Goal: Task Accomplishment & Management: Use online tool/utility

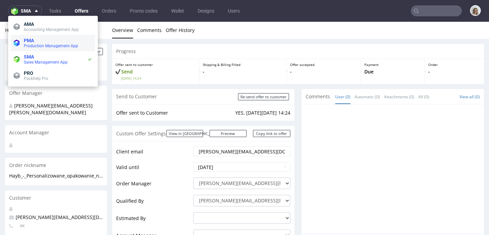
scroll to position [2, 0]
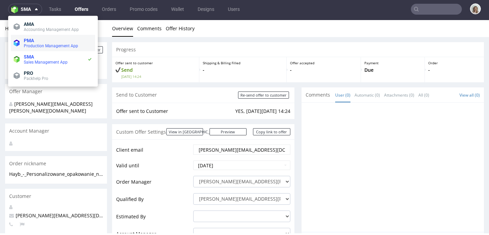
click at [28, 44] on span "Production Management App" at bounding box center [51, 46] width 54 height 5
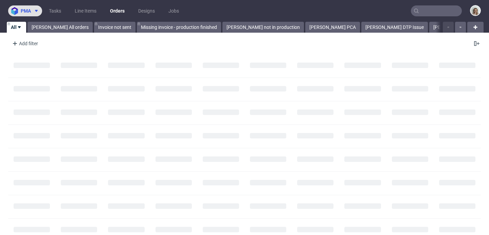
click at [29, 13] on span "pma" at bounding box center [26, 10] width 10 height 5
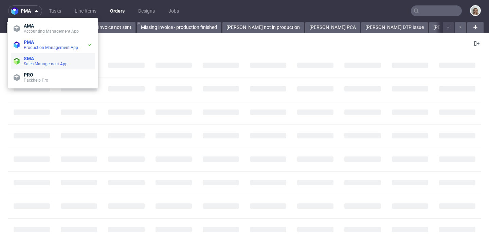
click at [33, 64] on span "Sales Management App" at bounding box center [46, 64] width 44 height 5
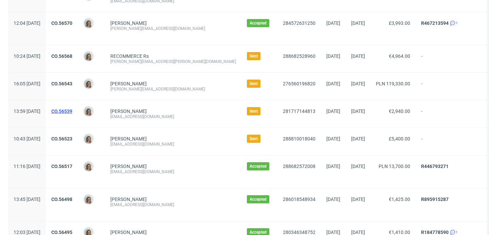
click at [72, 108] on link "CO.56539" at bounding box center [61, 110] width 21 height 5
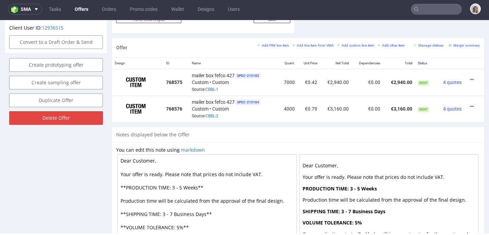
scroll to position [391, 0]
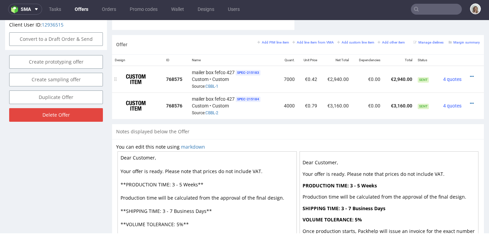
click at [467, 77] on div at bounding box center [472, 76] width 10 height 7
click at [470, 76] on icon at bounding box center [472, 76] width 4 height 5
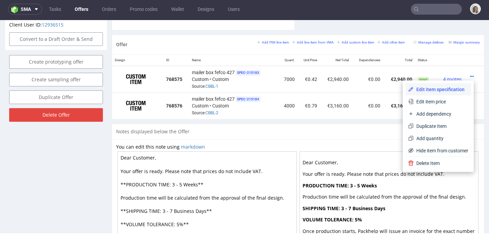
click at [439, 88] on span "Edit item specification" at bounding box center [441, 89] width 55 height 7
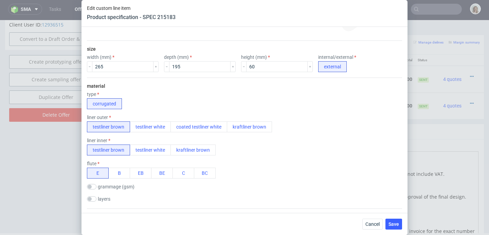
scroll to position [124, 0]
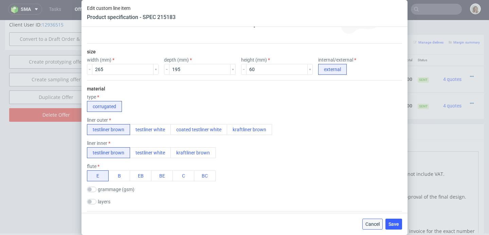
click at [366, 224] on span "Cancel" at bounding box center [373, 224] width 14 height 5
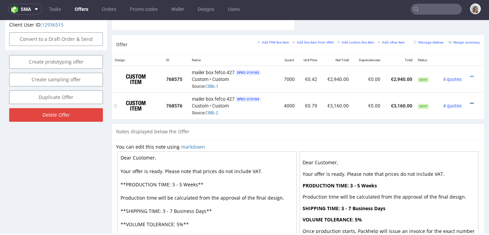
click at [470, 102] on icon at bounding box center [472, 103] width 4 height 5
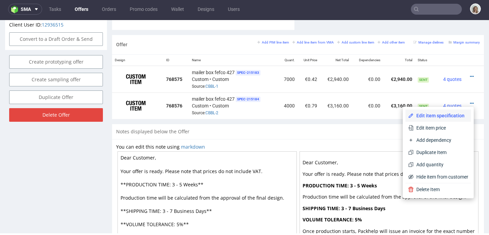
click at [420, 116] on span "Edit item specification" at bounding box center [441, 115] width 55 height 7
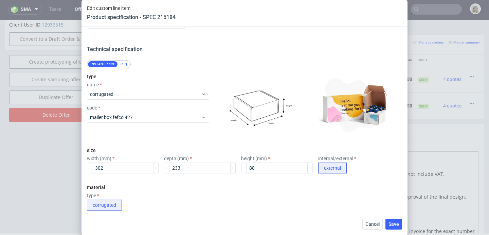
scroll to position [26, 0]
click at [363, 228] on button "Cancel" at bounding box center [373, 224] width 20 height 11
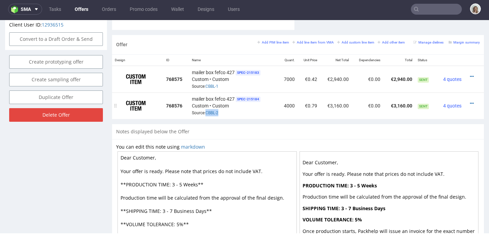
drag, startPoint x: 225, startPoint y: 112, endPoint x: 205, endPoint y: 108, distance: 20.3
click at [205, 109] on div "mailer box fefco 427 SPEC- 215184 Custom • Custom Source: CBBL-2" at bounding box center [234, 105] width 84 height 21
copy link "CBBL-2"
click at [31, 10] on span at bounding box center [35, 8] width 8 height 5
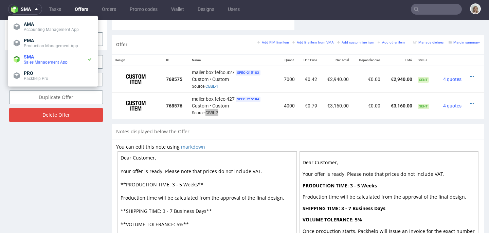
click at [40, 34] on li "AMA Accounting Management App" at bounding box center [53, 27] width 84 height 16
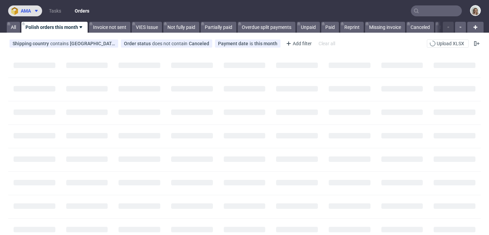
click at [34, 10] on span at bounding box center [35, 10] width 8 height 5
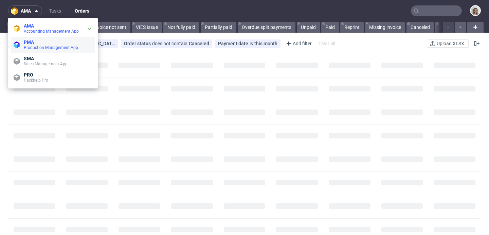
click at [35, 46] on span "Production Management App" at bounding box center [51, 47] width 54 height 5
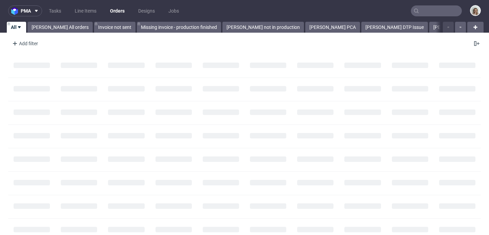
click at [414, 12] on icon at bounding box center [416, 10] width 5 height 5
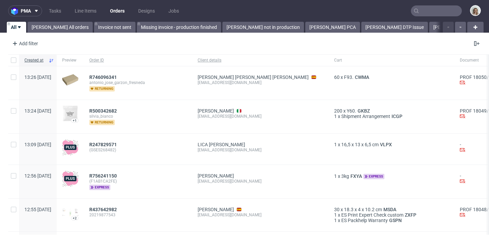
click at [424, 12] on input "text" at bounding box center [436, 10] width 51 height 11
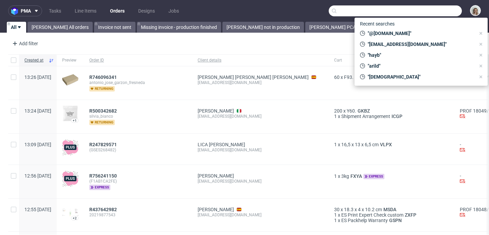
paste input "R292202313"
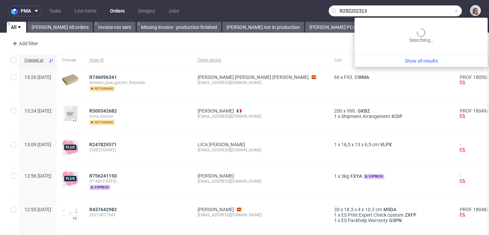
type input "R292202313"
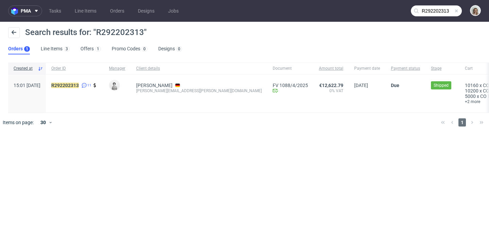
click at [96, 81] on div "R292202313 11" at bounding box center [75, 93] width 58 height 38
click at [79, 85] on mark "R292202313" at bounding box center [65, 85] width 28 height 5
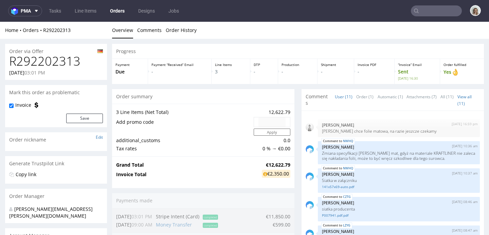
scroll to position [193, 0]
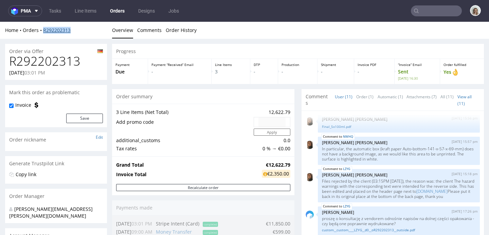
drag, startPoint x: 77, startPoint y: 29, endPoint x: 44, endPoint y: 28, distance: 33.0
click at [44, 28] on div "Home Orders R292202313" at bounding box center [56, 30] width 102 height 7
copy link "R292202313"
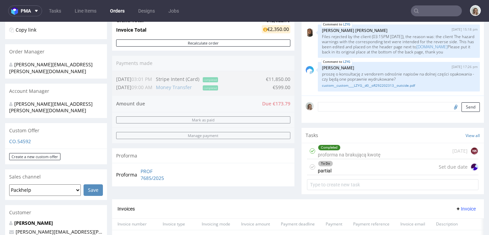
scroll to position [0, 0]
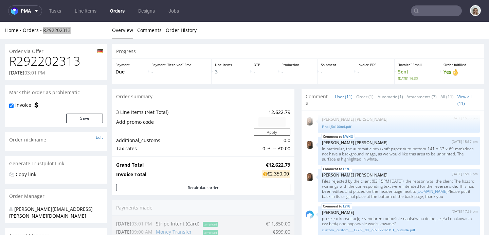
click at [429, 12] on input "text" at bounding box center [436, 10] width 51 height 11
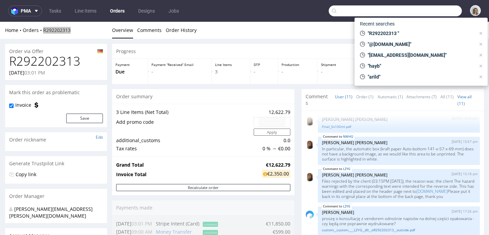
paste input "R165634723"
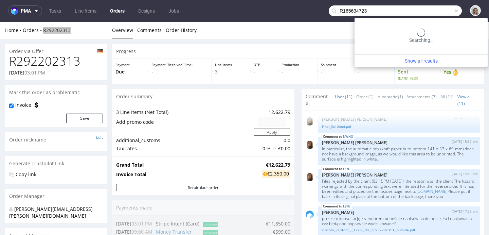
type input "R165634723"
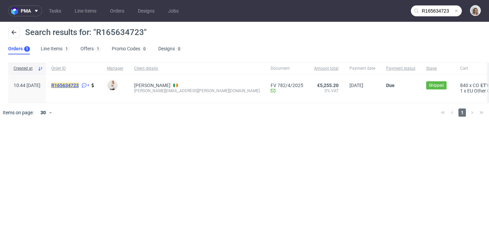
click at [79, 84] on mark "R165634723" at bounding box center [65, 85] width 28 height 5
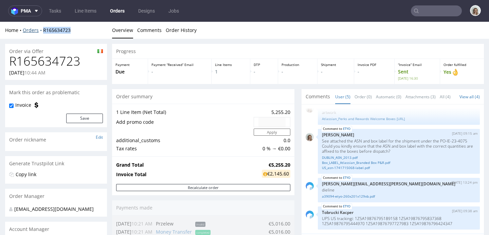
drag, startPoint x: 75, startPoint y: 29, endPoint x: 42, endPoint y: 29, distance: 32.6
click at [42, 29] on div "Home Orders R165634723" at bounding box center [56, 30] width 102 height 7
copy link "R165634723"
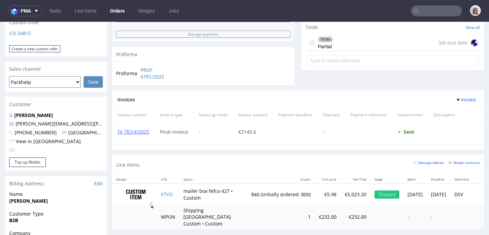
scroll to position [250, 0]
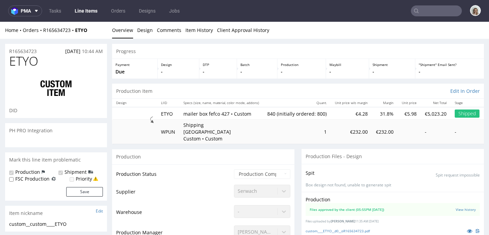
scroll to position [55, 0]
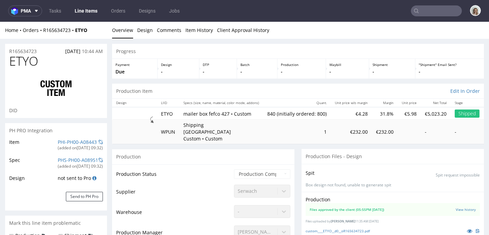
select select "in_progress"
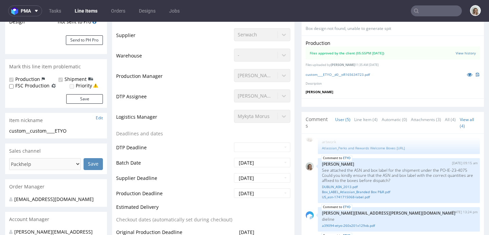
scroll to position [0, 0]
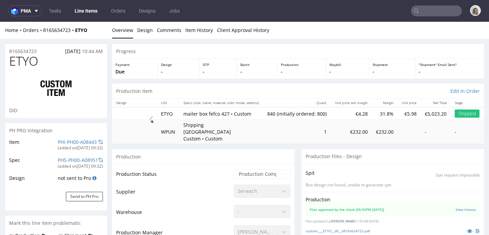
click at [52, 25] on div "Home Orders R165634723 ETYO Overview Design Comments Item History Client Approv…" at bounding box center [244, 30] width 489 height 17
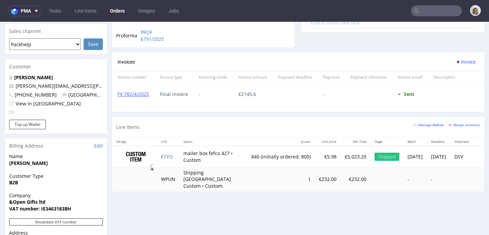
scroll to position [286, 0]
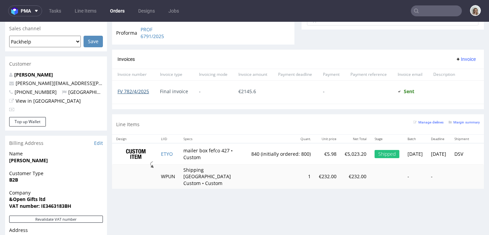
click at [135, 94] on link "FV 782/4/2025" at bounding box center [134, 91] width 32 height 6
click at [140, 88] on div "FV 782/4/2025" at bounding box center [133, 92] width 42 height 23
click at [140, 90] on link "FV 782/4/2025" at bounding box center [134, 91] width 32 height 6
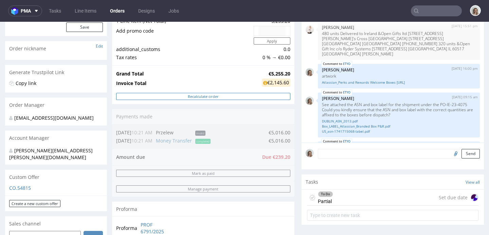
scroll to position [0, 0]
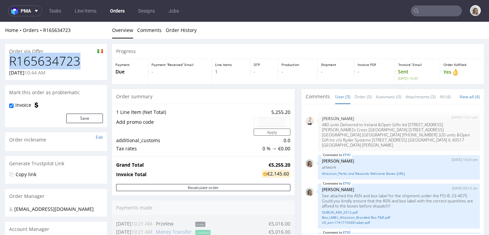
drag, startPoint x: 90, startPoint y: 67, endPoint x: 2, endPoint y: 66, distance: 88.7
copy h1 "R165634723"
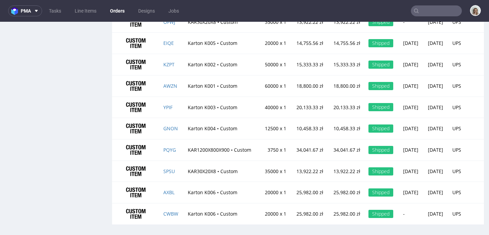
scroll to position [745, 0]
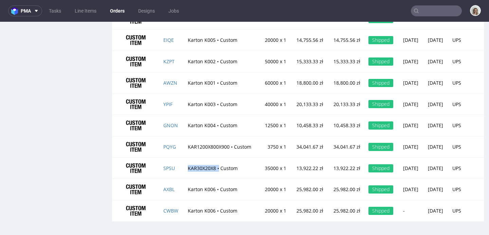
drag, startPoint x: 180, startPoint y: 161, endPoint x: 219, endPoint y: 160, distance: 38.4
click at [219, 160] on td "KAR30X20X8 • Custom" at bounding box center [222, 167] width 76 height 21
copy td "KAR30X20X8 •"
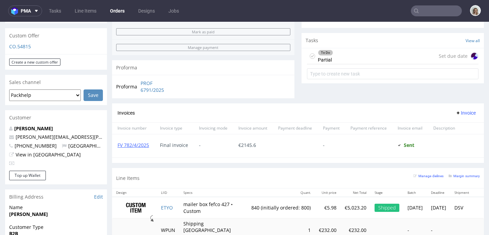
scroll to position [254, 0]
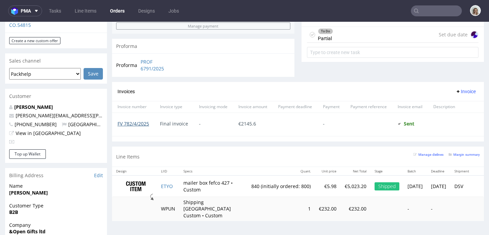
click at [140, 121] on link "FV 782/4/2025" at bounding box center [134, 123] width 32 height 6
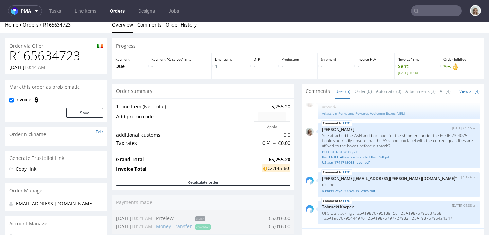
scroll to position [0, 0]
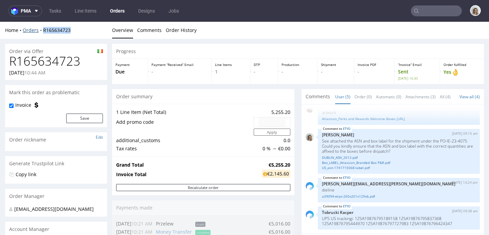
drag, startPoint x: 75, startPoint y: 30, endPoint x: 42, endPoint y: 30, distance: 32.3
click at [42, 30] on div "Home Orders R165634723" at bounding box center [56, 30] width 102 height 7
copy link "R165634723"
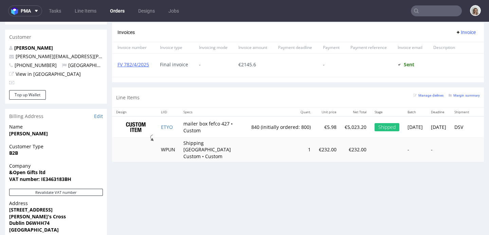
scroll to position [363, 0]
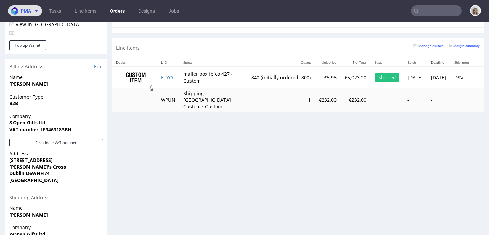
click at [17, 8] on img at bounding box center [16, 11] width 10 height 8
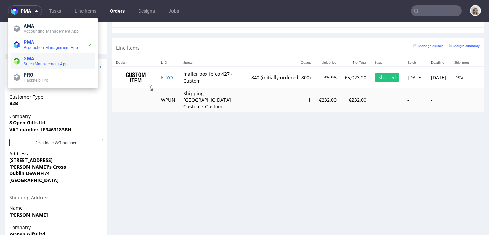
click at [27, 57] on span "SMA" at bounding box center [29, 58] width 10 height 5
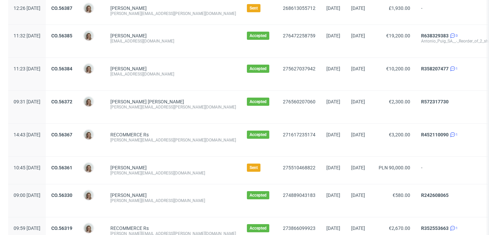
scroll to position [629, 0]
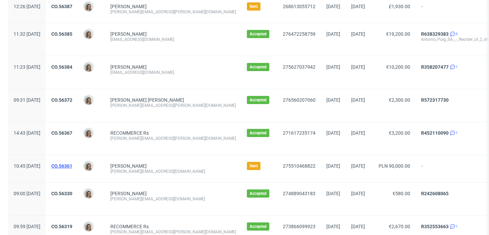
click at [72, 167] on link "CO.56361" at bounding box center [61, 165] width 21 height 5
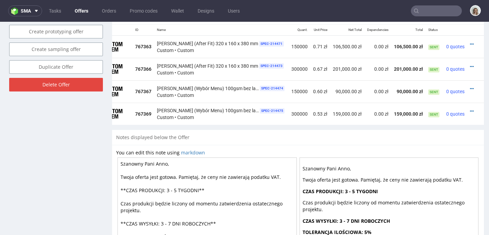
scroll to position [419, 0]
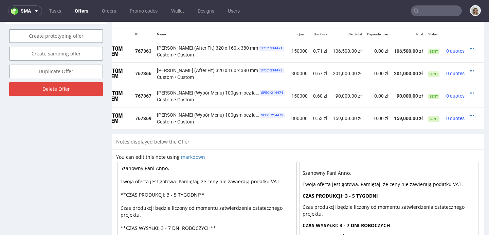
click at [470, 70] on icon at bounding box center [472, 71] width 4 height 5
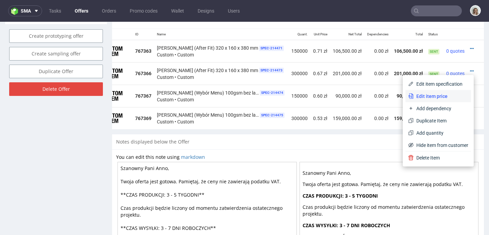
click at [432, 94] on span "Edit item price" at bounding box center [441, 96] width 55 height 7
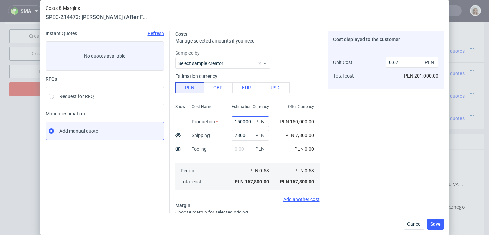
scroll to position [27, 0]
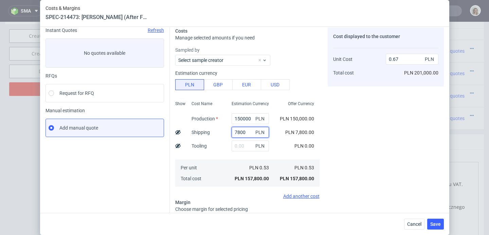
drag, startPoint x: 242, startPoint y: 132, endPoint x: 232, endPoint y: 132, distance: 9.2
click at [232, 132] on input "7800" at bounding box center [250, 132] width 37 height 11
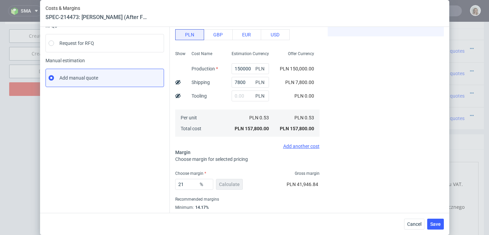
click at [391, 131] on div "Cost displayed to the customer Unit Cost Total cost 0.67 PLN PLN 201,000.00" at bounding box center [386, 102] width 116 height 249
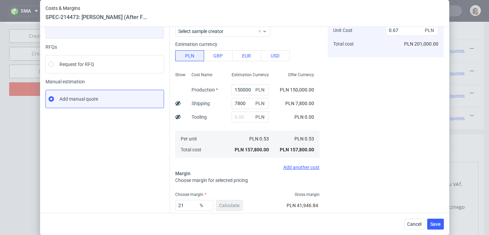
scroll to position [56, 0]
click at [234, 100] on input "7800" at bounding box center [250, 103] width 37 height 11
type input "700"
type input "0.63"
type input "7000"
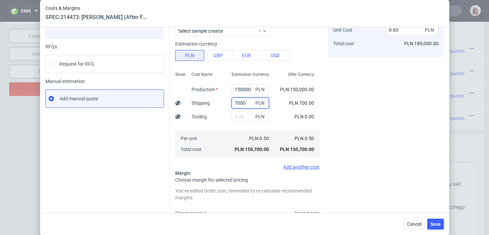
type input "0.66"
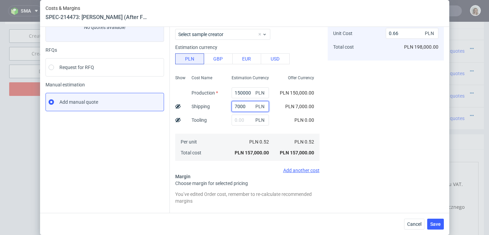
scroll to position [52, 0]
type input "7000"
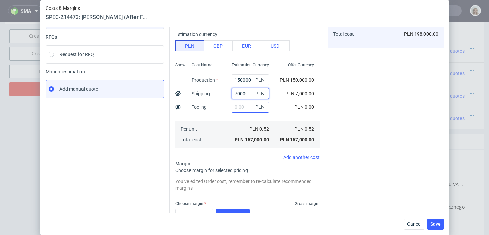
scroll to position [0, 0]
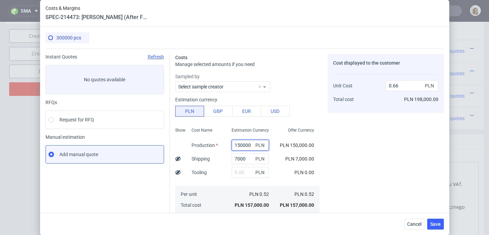
click at [235, 142] on input "150000" at bounding box center [250, 145] width 37 height 11
type input "140000"
type input "0.62"
type input "10000"
type input "0.07"
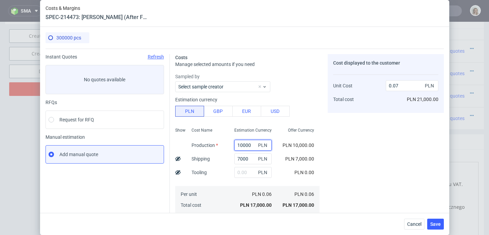
type input "130000"
type input "0.57"
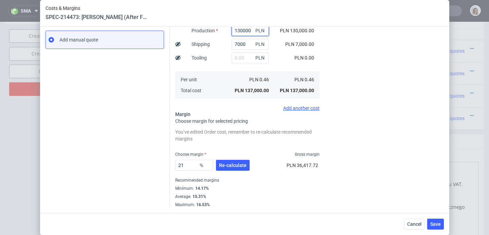
scroll to position [120, 0]
type input "130000"
click at [185, 162] on input "21" at bounding box center [194, 165] width 38 height 11
type input "2"
type input "0"
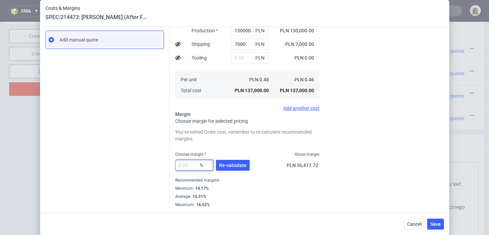
type input "0.45"
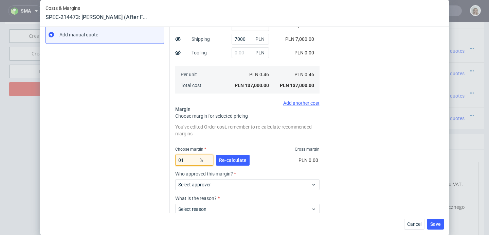
type input "1"
type input "0.46"
type input "15"
type input "0.53"
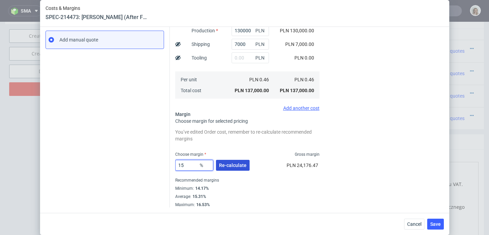
type input "15"
click at [236, 163] on span "Re-calculate" at bounding box center [233, 165] width 28 height 5
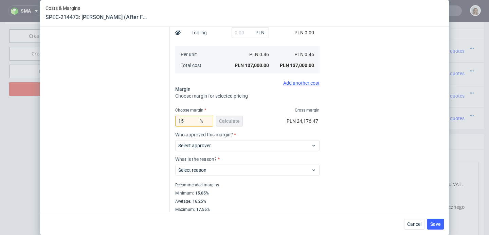
scroll to position [141, 0]
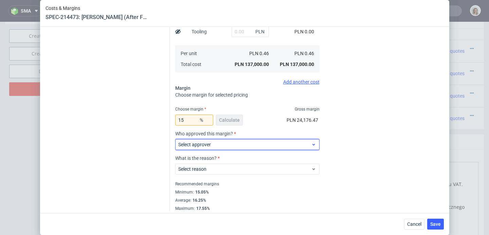
click at [195, 147] on span "Select approver" at bounding box center [244, 144] width 133 height 7
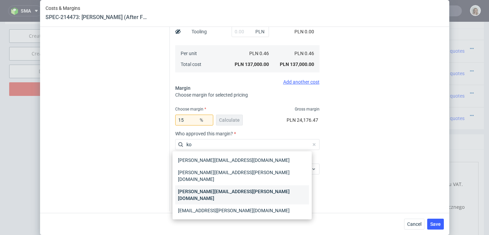
type input "ko"
click at [205, 185] on div "[PERSON_NAME][EMAIL_ADDRESS][PERSON_NAME][DOMAIN_NAME]" at bounding box center [242, 194] width 134 height 19
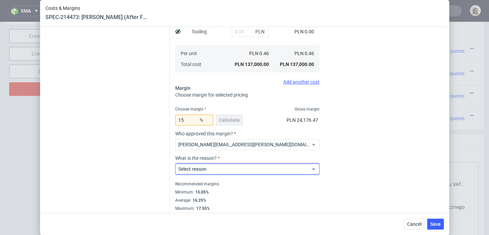
click at [203, 165] on div "Select reason" at bounding box center [247, 168] width 144 height 11
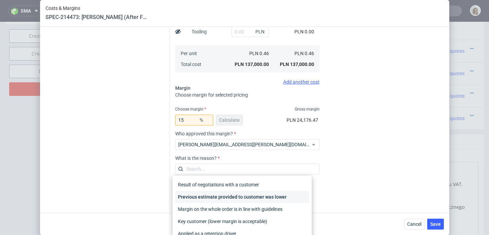
click at [208, 199] on div "Previous estimate provided to customer was lower" at bounding box center [242, 197] width 134 height 12
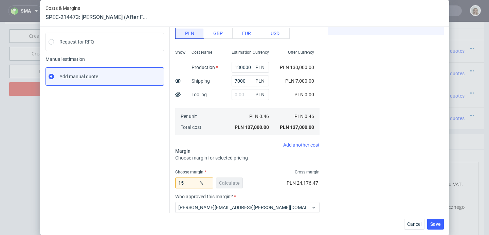
scroll to position [78, 0]
click at [187, 181] on input "15" at bounding box center [194, 182] width 38 height 11
type input "10"
type input "0.5"
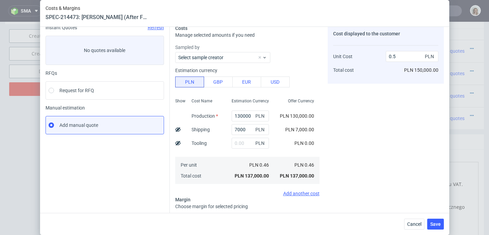
scroll to position [0, 0]
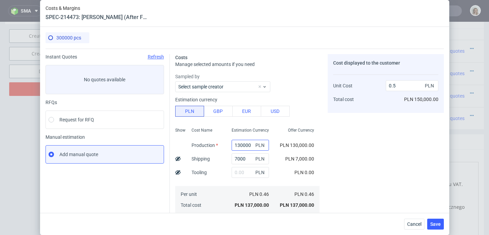
type input "10"
click at [235, 144] on input "130000" at bounding box center [250, 145] width 37 height 11
type input "120000"
type input "0.47"
type input "110000"
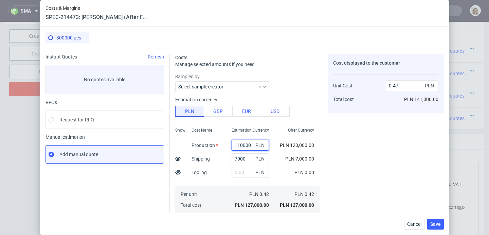
type input "0.43"
type input "115000"
type input "0.45"
type input "11000"
type input "0.06"
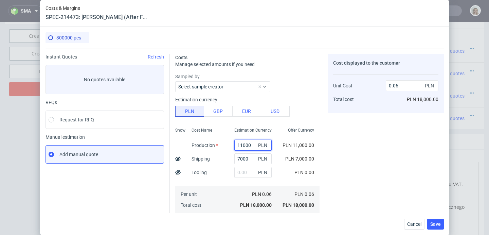
type input "114000"
type input "0.44"
type input "114000"
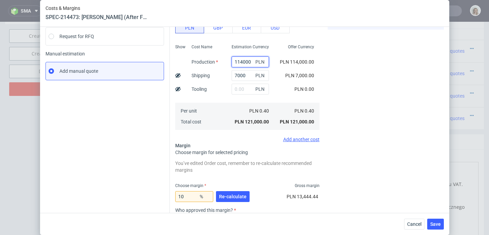
scroll to position [92, 0]
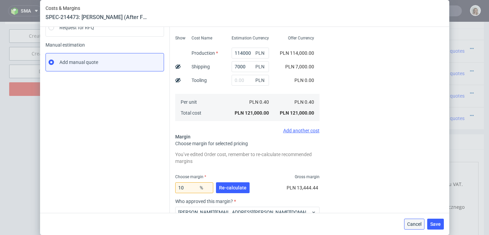
click at [413, 225] on span "Cancel" at bounding box center [415, 224] width 14 height 5
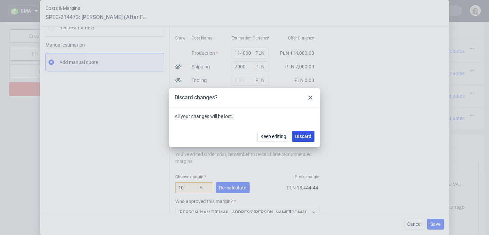
click at [301, 134] on span "Discard" at bounding box center [303, 136] width 16 height 5
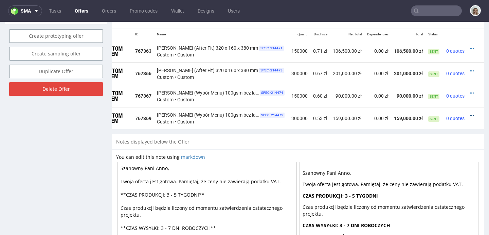
click at [470, 114] on icon at bounding box center [472, 115] width 4 height 5
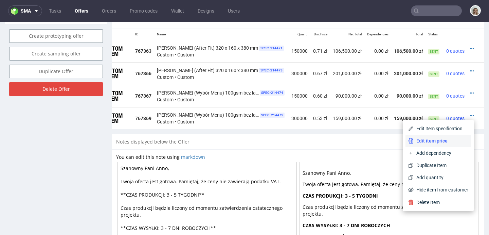
click at [423, 138] on span "Edit item price" at bounding box center [441, 140] width 55 height 7
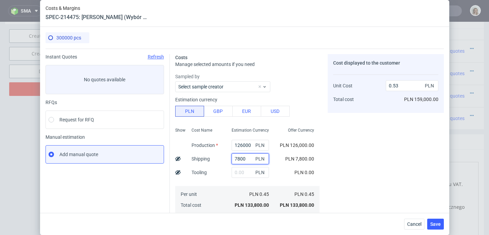
click at [235, 157] on input "7800" at bounding box center [250, 158] width 37 height 11
type input "700"
type input "0.5"
type input "7000"
type input "0.52"
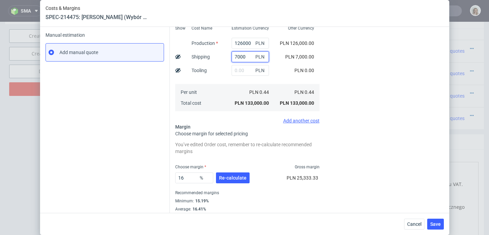
scroll to position [102, 0]
type input "700"
type input "0.5"
type input "7800"
type input "0.53"
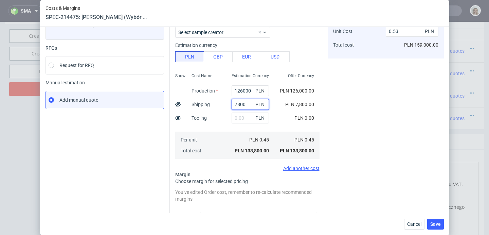
scroll to position [51, 0]
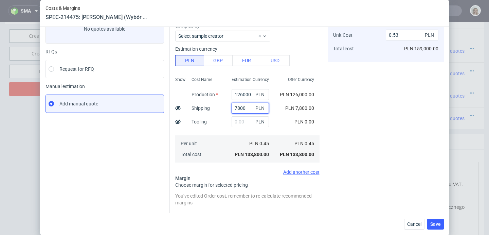
type input "7800"
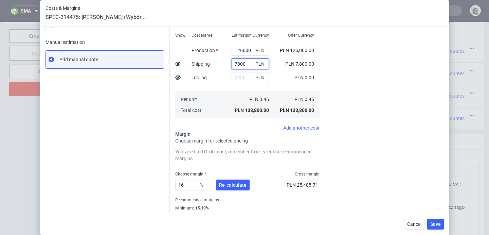
scroll to position [89, 0]
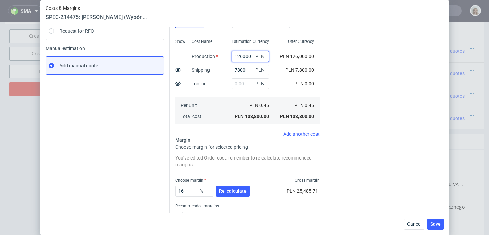
click at [235, 56] on input "126000" at bounding box center [250, 56] width 37 height 11
type input "106000"
type input "0.46"
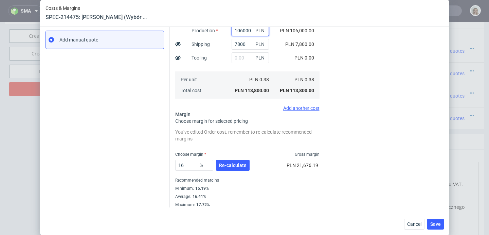
scroll to position [105, 0]
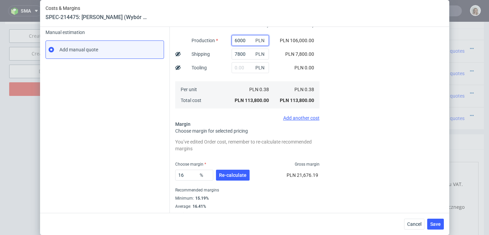
type input "96000"
type input "0.42"
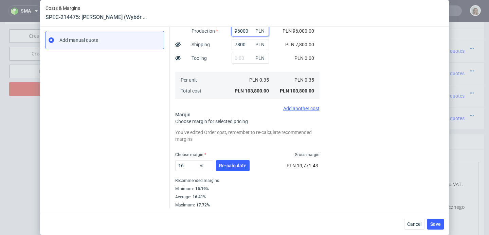
scroll to position [116, 0]
type input "96000"
click at [187, 162] on input "16" at bounding box center [194, 165] width 38 height 11
type input "1"
type input "0.35"
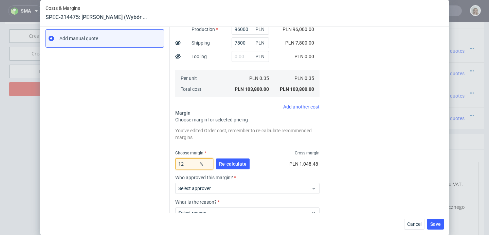
type input "122"
type input "-1.57"
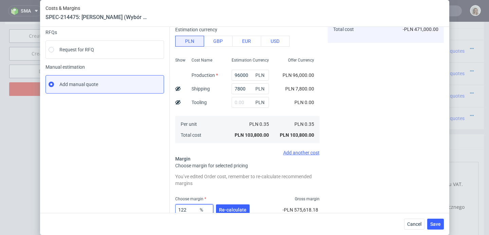
type input "12"
type input "0.4"
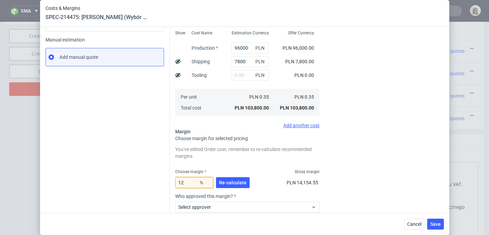
scroll to position [100, 0]
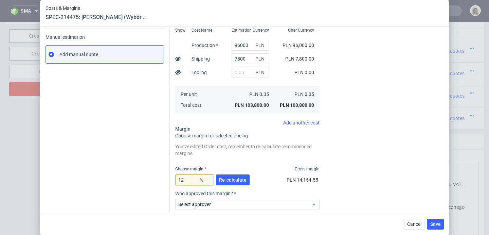
type input "12"
click at [235, 184] on button "Re-calculate" at bounding box center [233, 179] width 34 height 11
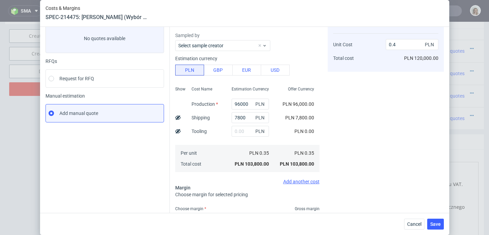
scroll to position [0, 0]
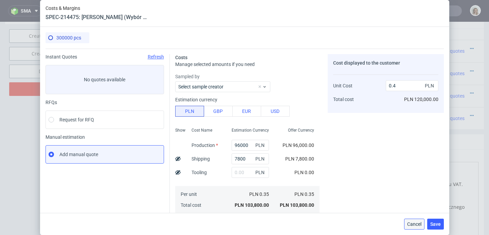
click at [411, 226] on span "Cancel" at bounding box center [415, 224] width 14 height 5
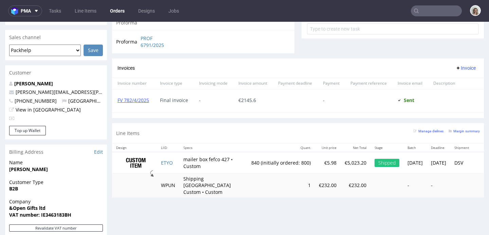
scroll to position [288, 0]
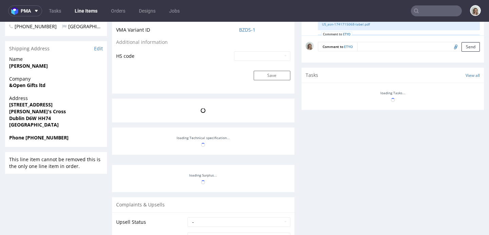
scroll to position [55, 0]
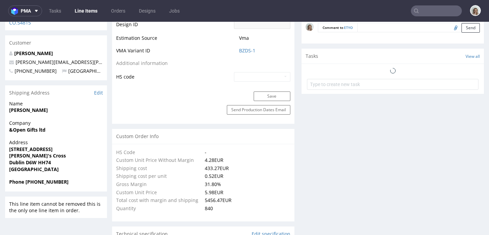
select select "in_progress"
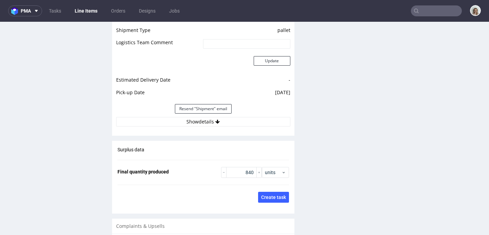
scroll to position [1011, 0]
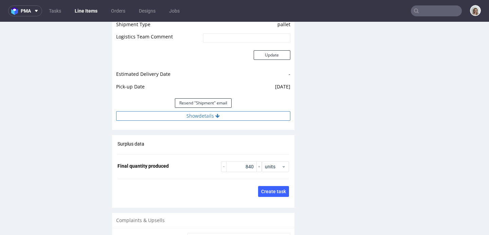
click at [232, 111] on button "Show details" at bounding box center [203, 116] width 174 height 10
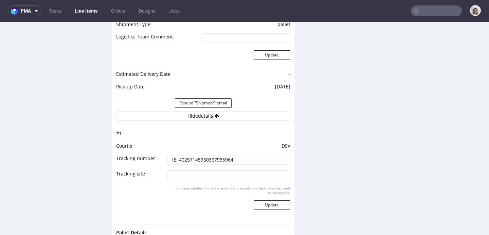
drag, startPoint x: 245, startPoint y: 153, endPoint x: 176, endPoint y: 151, distance: 68.7
click at [176, 155] on input "IE: 40257145950367935964" at bounding box center [229, 160] width 123 height 10
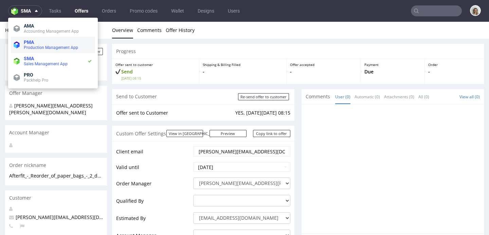
click at [34, 47] on span "Production Management App" at bounding box center [51, 47] width 54 height 5
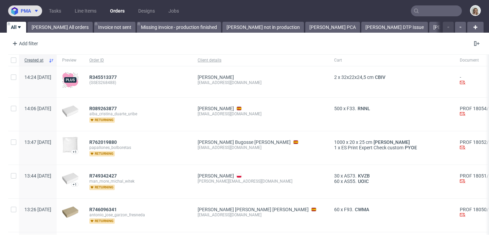
click at [30, 13] on span "pma" at bounding box center [26, 10] width 10 height 5
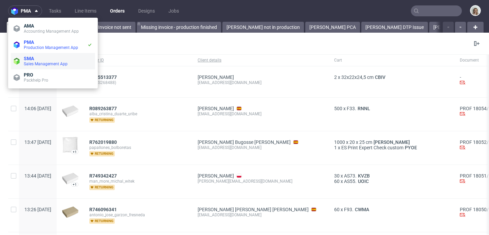
click at [32, 54] on li "SMA Sales Management App" at bounding box center [53, 61] width 84 height 16
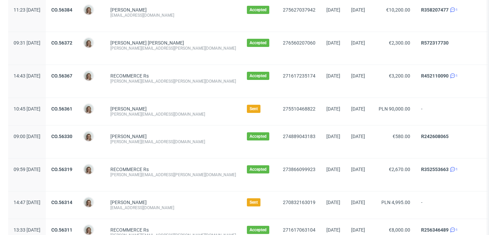
scroll to position [788, 0]
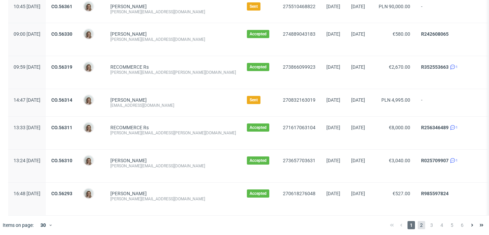
click at [418, 229] on span "2" at bounding box center [421, 225] width 7 height 8
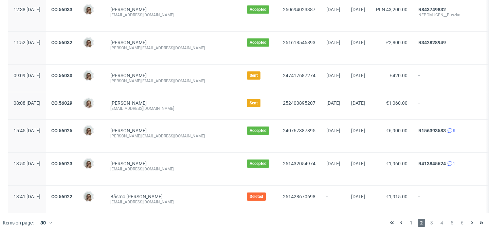
scroll to position [801, 0]
click at [428, 223] on span "3" at bounding box center [431, 223] width 7 height 8
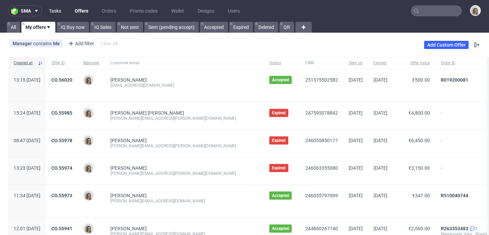
click at [59, 8] on link "Tasks" at bounding box center [55, 10] width 20 height 11
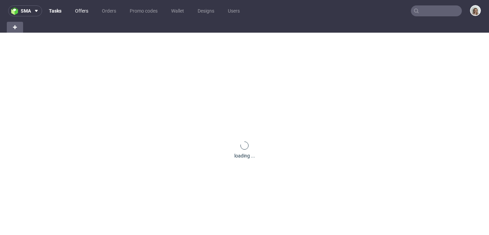
click at [83, 9] on link "Offers" at bounding box center [81, 10] width 21 height 11
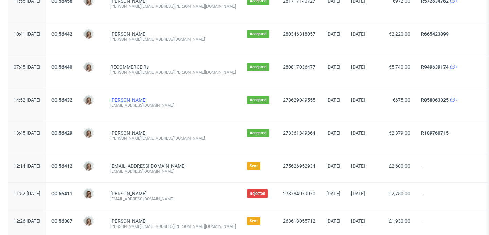
scroll to position [447, 0]
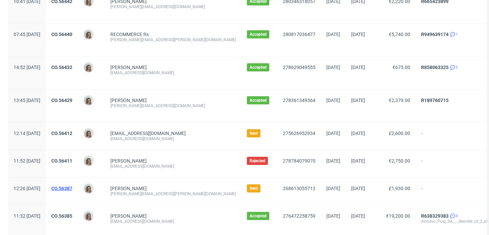
click at [72, 188] on link "CO.56387" at bounding box center [61, 188] width 21 height 5
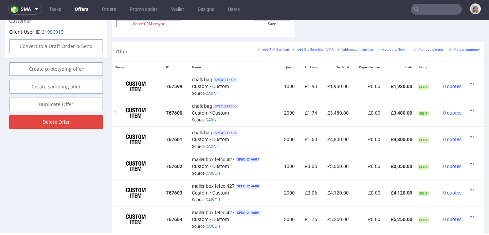
scroll to position [415, 0]
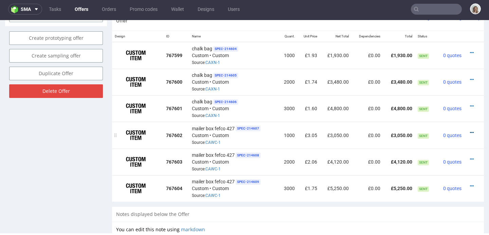
click at [470, 130] on icon at bounding box center [472, 132] width 4 height 5
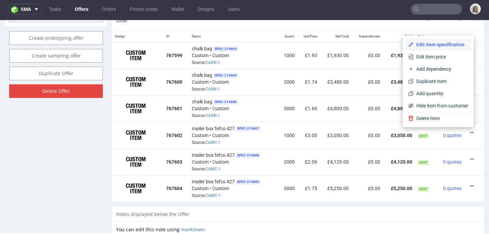
click at [424, 46] on span "Edit item specification" at bounding box center [441, 44] width 55 height 7
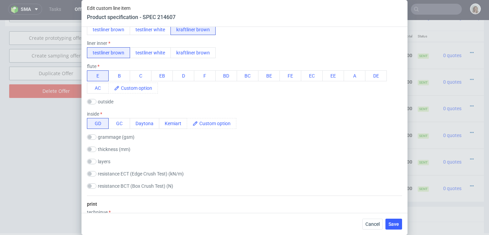
scroll to position [367, 0]
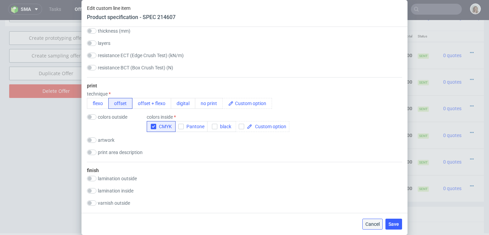
click at [370, 224] on span "Cancel" at bounding box center [373, 224] width 14 height 5
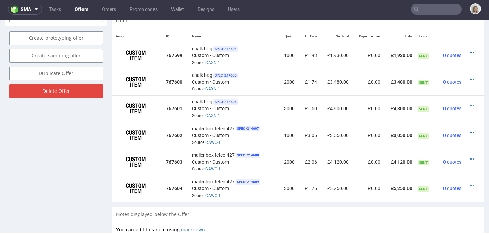
click at [439, 6] on input "text" at bounding box center [436, 9] width 51 height 11
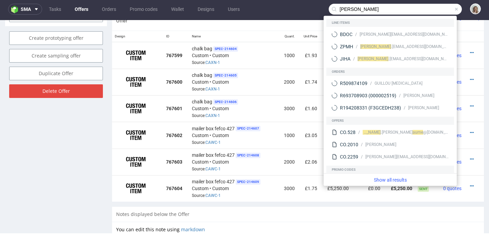
type input "guillaume"
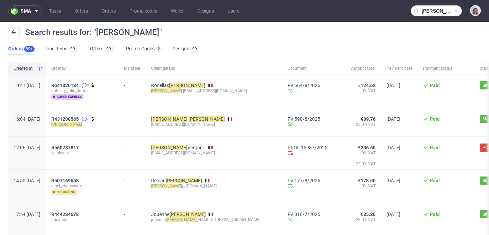
scroll to position [84, 0]
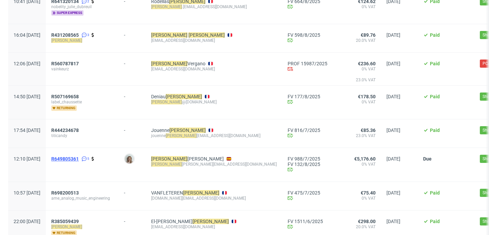
click at [79, 158] on span "R649805361" at bounding box center [65, 158] width 28 height 5
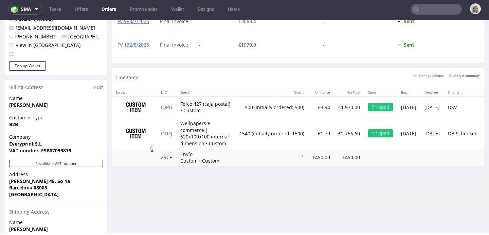
scroll to position [358, 0]
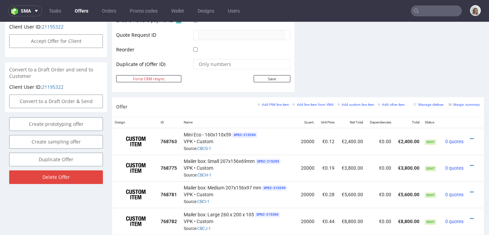
scroll to position [377, 0]
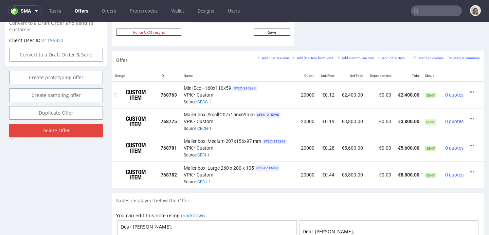
click at [470, 91] on icon at bounding box center [472, 92] width 4 height 5
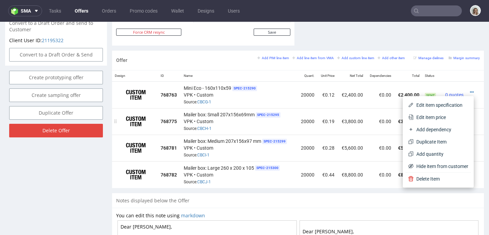
drag, startPoint x: 442, startPoint y: 116, endPoint x: 447, endPoint y: 117, distance: 4.4
click at [442, 116] on span "Edit item price" at bounding box center [441, 117] width 55 height 7
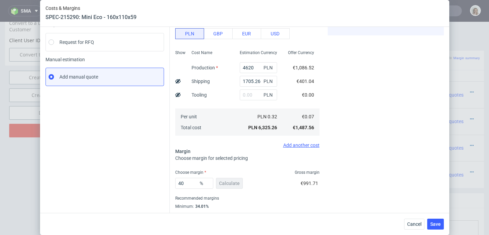
scroll to position [96, 0]
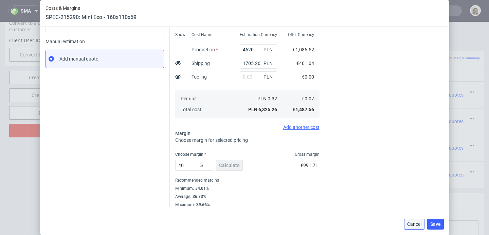
click at [419, 222] on span "Cancel" at bounding box center [415, 224] width 14 height 5
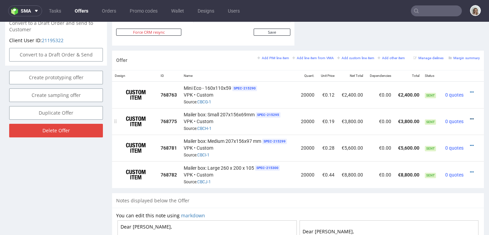
click at [470, 119] on icon at bounding box center [472, 119] width 4 height 5
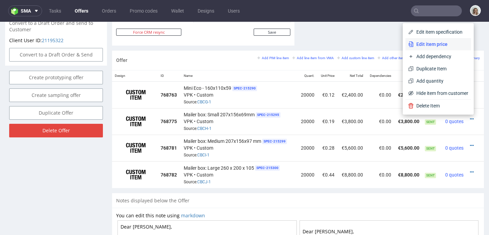
click at [415, 47] on span "Edit item price" at bounding box center [441, 44] width 55 height 7
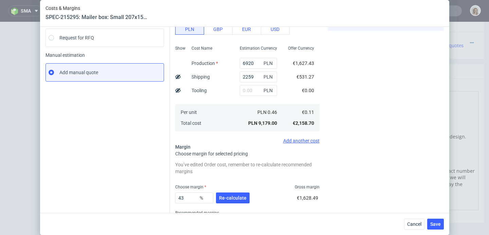
scroll to position [115, 0]
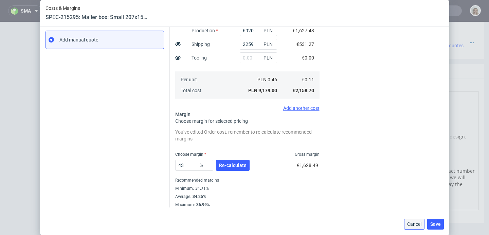
click at [417, 221] on button "Cancel" at bounding box center [414, 224] width 20 height 11
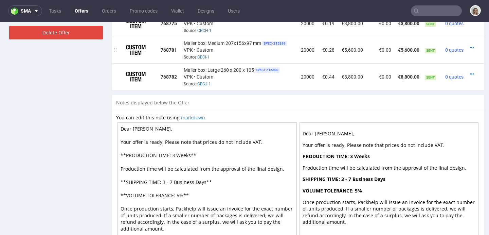
scroll to position [447, 0]
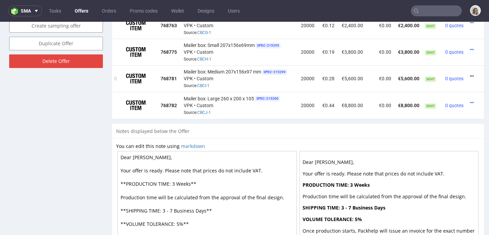
click at [470, 75] on icon at bounding box center [472, 76] width 4 height 5
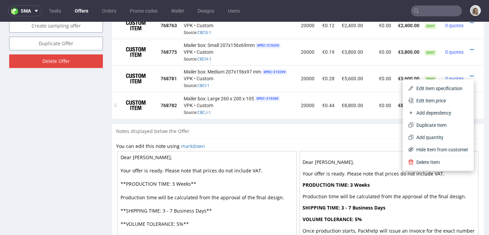
drag, startPoint x: 434, startPoint y: 102, endPoint x: 394, endPoint y: 108, distance: 40.6
click at [433, 102] on span "Edit item price" at bounding box center [441, 100] width 55 height 7
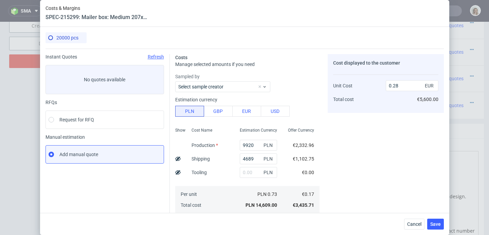
scroll to position [115, 0]
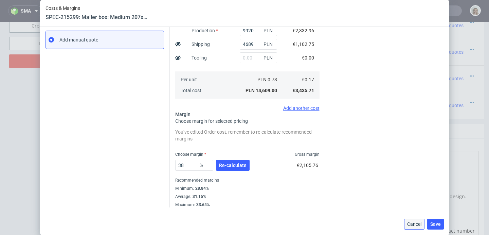
click at [414, 222] on span "Cancel" at bounding box center [415, 224] width 14 height 5
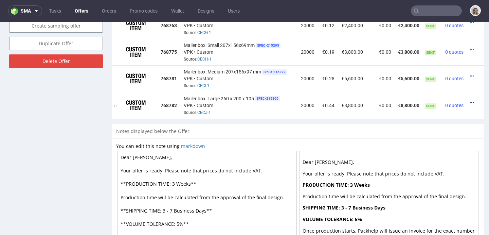
click at [470, 100] on icon at bounding box center [472, 102] width 4 height 5
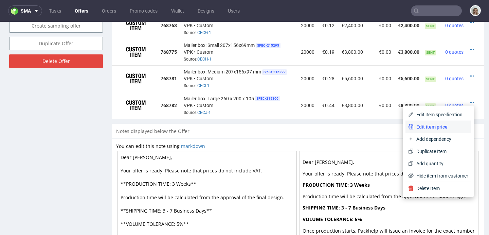
click at [424, 125] on span "Edit item price" at bounding box center [441, 126] width 55 height 7
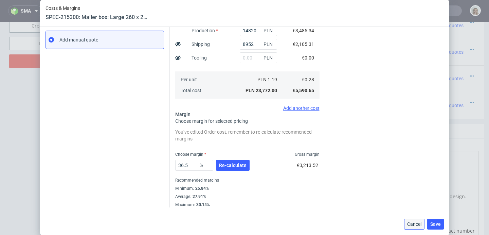
click at [418, 227] on button "Cancel" at bounding box center [414, 224] width 20 height 11
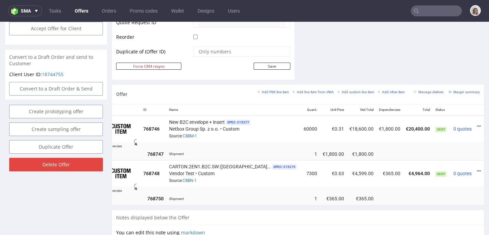
scroll to position [0, 24]
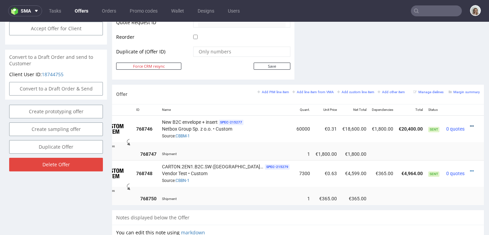
click at [470, 127] on icon at bounding box center [472, 126] width 4 height 5
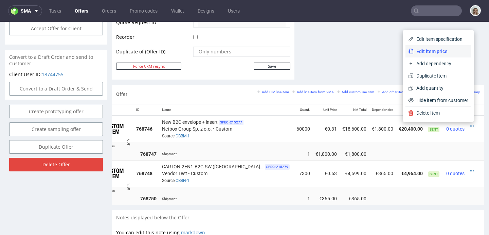
click at [414, 53] on span "Edit item price" at bounding box center [441, 51] width 55 height 7
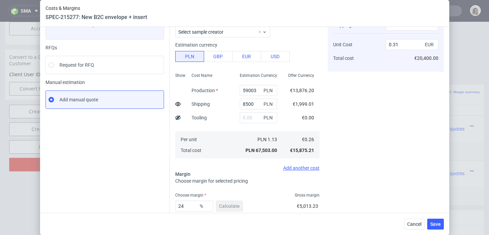
scroll to position [96, 0]
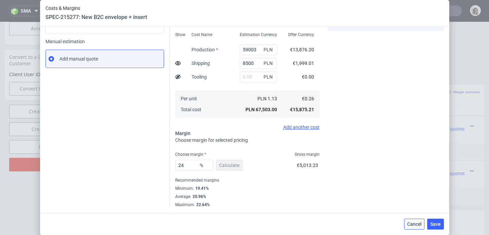
click at [418, 222] on span "Cancel" at bounding box center [415, 224] width 14 height 5
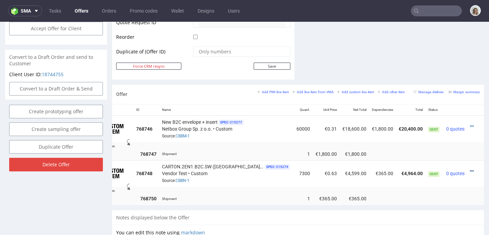
click at [470, 170] on icon at bounding box center [472, 171] width 4 height 5
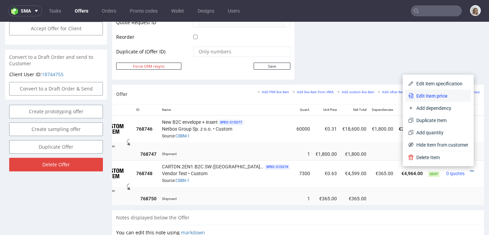
click at [430, 93] on span "Edit item price" at bounding box center [441, 95] width 55 height 7
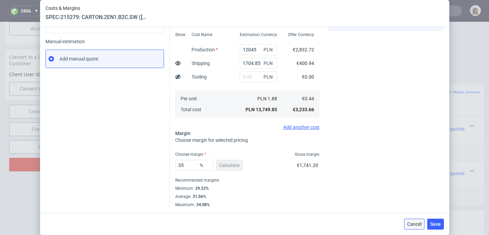
click at [409, 221] on button "Cancel" at bounding box center [414, 224] width 20 height 11
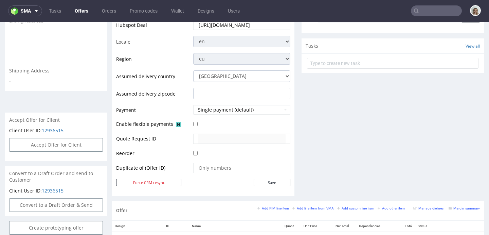
scroll to position [368, 0]
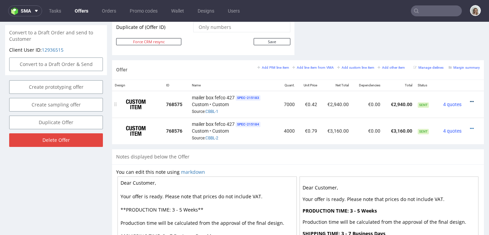
click at [470, 102] on icon at bounding box center [472, 101] width 4 height 5
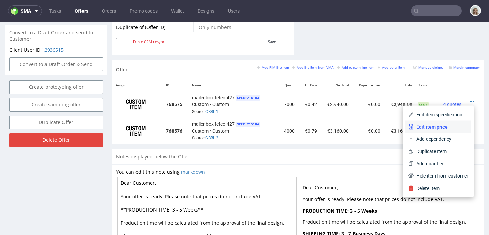
click at [440, 124] on span "Edit item price" at bounding box center [441, 126] width 55 height 7
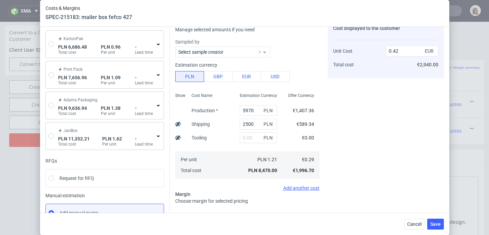
scroll to position [96, 0]
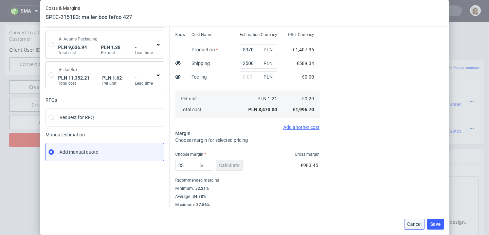
click at [418, 224] on span "Cancel" at bounding box center [415, 224] width 14 height 5
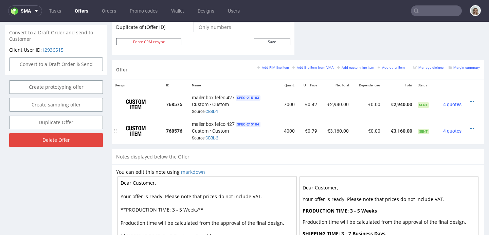
click at [467, 128] on div at bounding box center [472, 128] width 10 height 7
click at [470, 127] on icon at bounding box center [472, 128] width 4 height 5
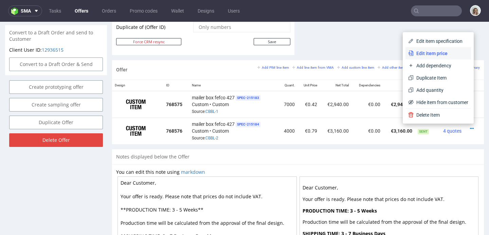
click at [424, 52] on span "Edit item price" at bounding box center [441, 53] width 55 height 7
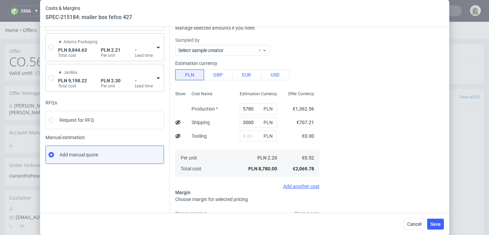
scroll to position [141, 0]
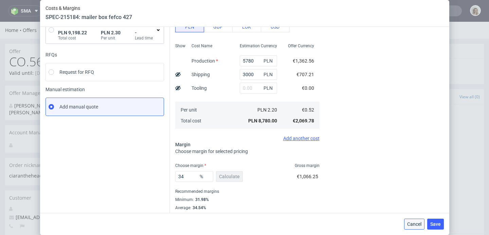
click at [415, 225] on span "Cancel" at bounding box center [415, 224] width 14 height 5
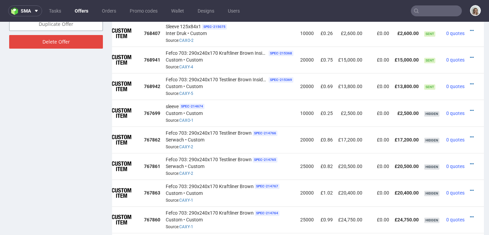
scroll to position [410, 0]
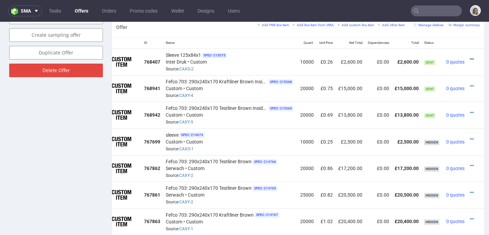
click at [470, 57] on icon at bounding box center [472, 59] width 4 height 5
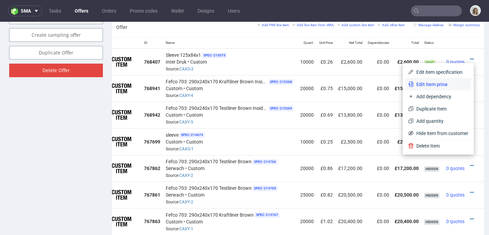
click at [433, 83] on span "Edit item price" at bounding box center [441, 84] width 55 height 7
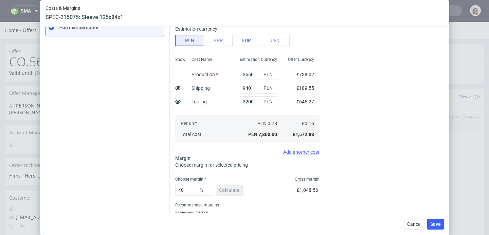
scroll to position [152, 0]
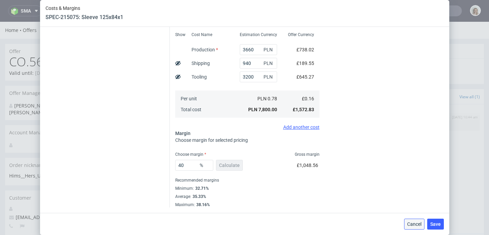
drag, startPoint x: 417, startPoint y: 222, endPoint x: 419, endPoint y: 137, distance: 85.0
click at [417, 222] on span "Cancel" at bounding box center [415, 224] width 14 height 5
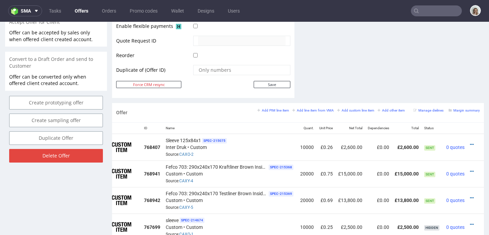
scroll to position [462, 0]
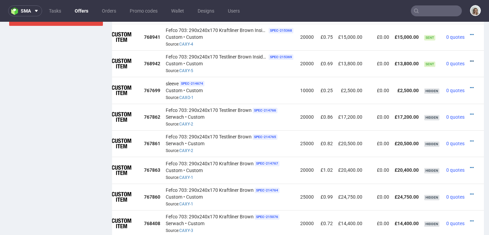
click at [470, 59] on icon at bounding box center [472, 61] width 4 height 5
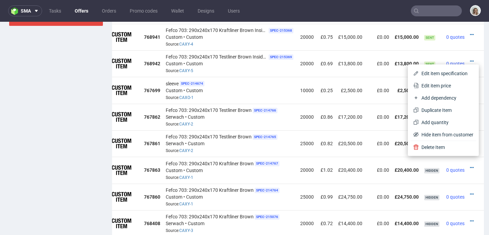
drag, startPoint x: 424, startPoint y: 87, endPoint x: 417, endPoint y: 86, distance: 6.5
click at [424, 87] on span "Edit item price" at bounding box center [446, 85] width 55 height 7
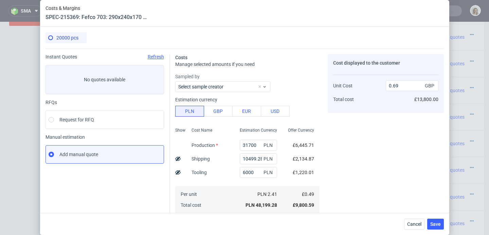
scroll to position [65, 0]
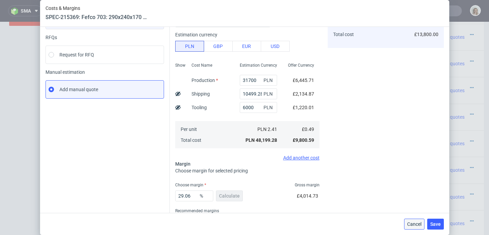
click at [415, 221] on button "Cancel" at bounding box center [414, 224] width 20 height 11
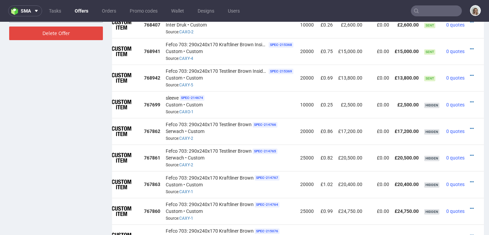
scroll to position [414, 0]
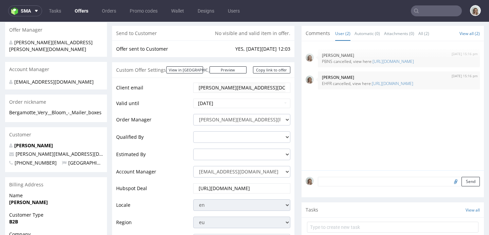
scroll to position [142, 0]
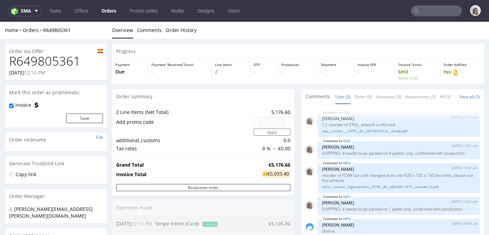
scroll to position [29, 0]
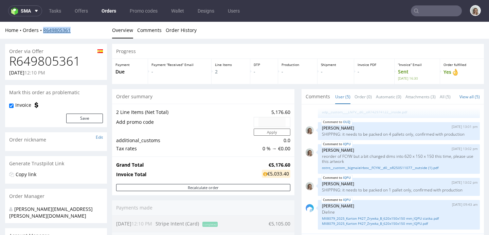
drag, startPoint x: 77, startPoint y: 28, endPoint x: 43, endPoint y: 29, distance: 33.7
click at [43, 29] on div "Home Orders R649805361" at bounding box center [56, 30] width 102 height 7
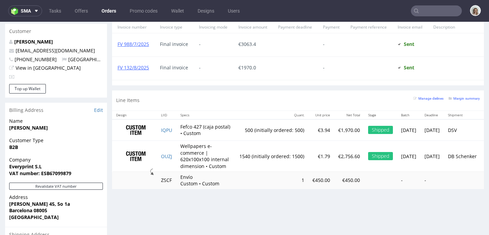
scroll to position [370, 0]
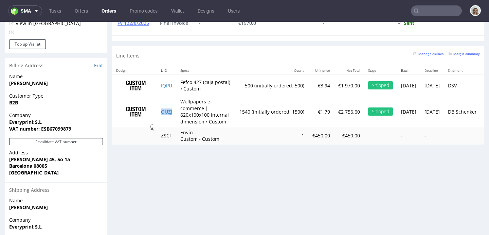
click at [176, 110] on td "OUZJ" at bounding box center [166, 111] width 19 height 31
copy link "OUZJ"
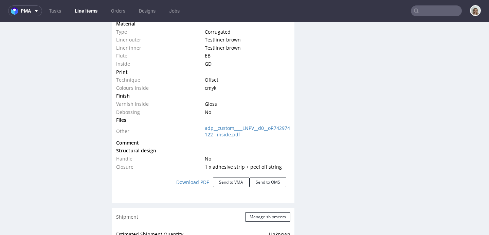
scroll to position [753, 0]
click at [229, 182] on button "Send to VMA" at bounding box center [231, 182] width 37 height 10
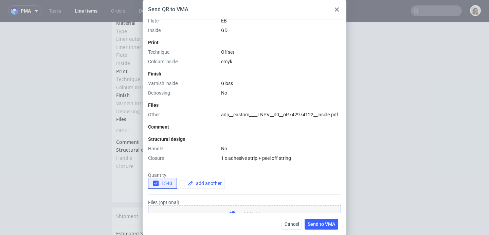
scroll to position [268, 0]
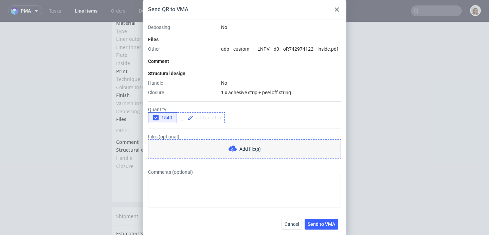
click at [201, 116] on span at bounding box center [207, 117] width 29 height 5
checkbox input "true"
click at [156, 117] on icon "button" at bounding box center [156, 117] width 5 height 5
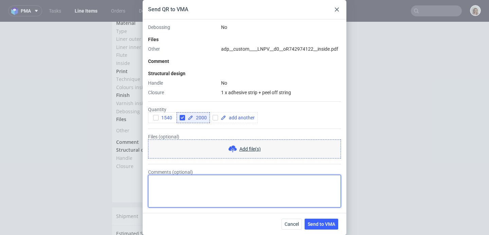
click at [165, 178] on textarea "Comments (optional)" at bounding box center [244, 191] width 193 height 33
click at [185, 179] on textarea "PACKAGIGNG: 2000 units packed on max. 6 pallets" at bounding box center [244, 191] width 193 height 33
click at [170, 179] on textarea "PACKAGIGNG: 2 000 units packed on max. 6 pallets" at bounding box center [244, 191] width 193 height 33
type textarea "PACKAGING: 2 000 units packed on max. 6 pallets"
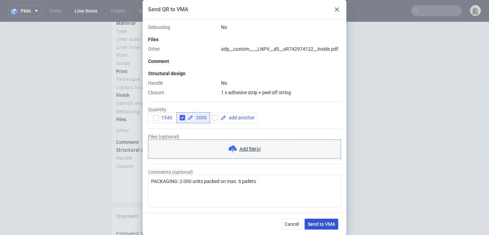
click at [327, 225] on span "Send to VMA" at bounding box center [322, 224] width 28 height 5
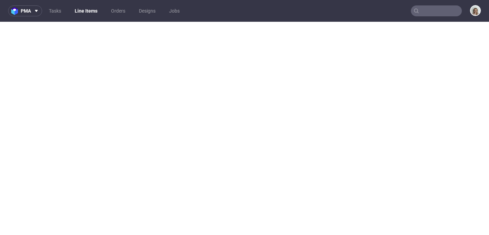
select select "in_progress"
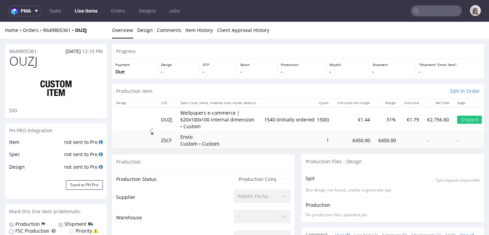
scroll to position [29, 0]
click at [27, 12] on span "pma" at bounding box center [26, 10] width 10 height 5
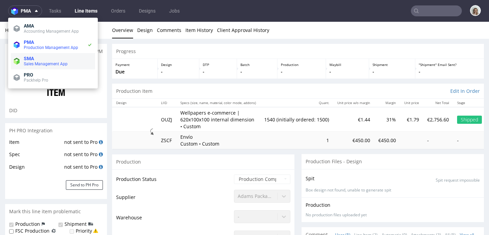
click at [27, 56] on span "SMA" at bounding box center [29, 58] width 10 height 5
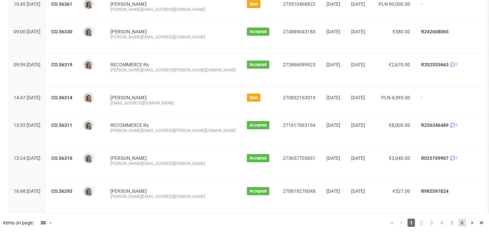
scroll to position [796, 0]
click at [418, 224] on span "2" at bounding box center [421, 223] width 7 height 8
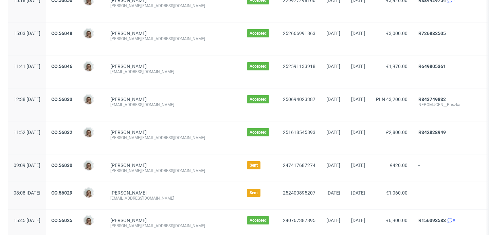
scroll to position [710, 0]
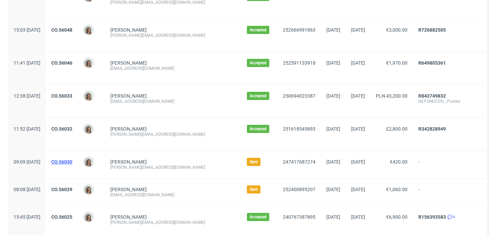
click at [72, 159] on link "CO.56030" at bounding box center [61, 161] width 21 height 5
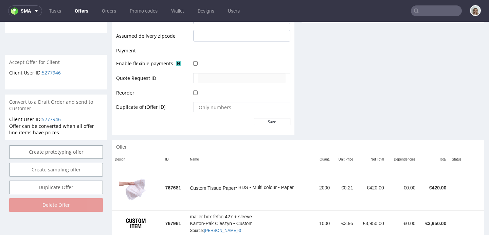
scroll to position [323, 0]
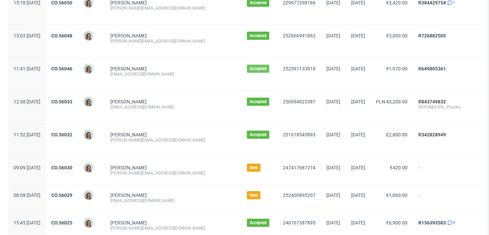
scroll to position [801, 0]
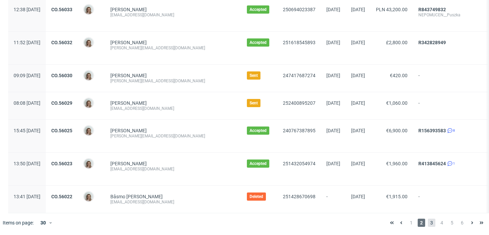
click at [428, 222] on span "3" at bounding box center [431, 223] width 7 height 8
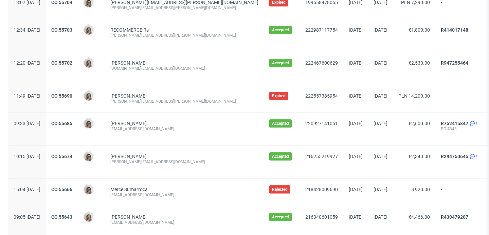
scroll to position [790, 0]
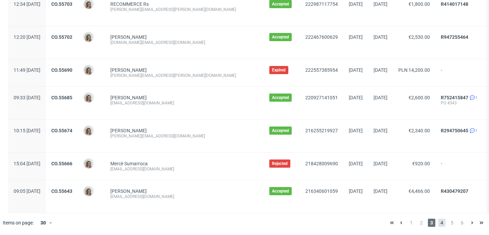
click at [438, 221] on span "4" at bounding box center [441, 223] width 7 height 8
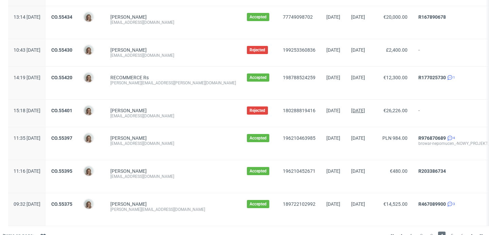
scroll to position [812, 0]
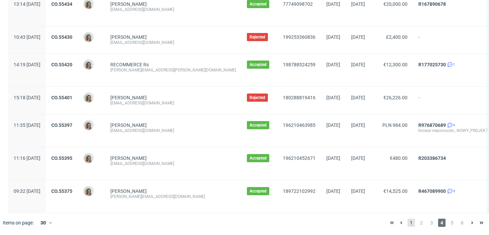
click at [408, 224] on span "1" at bounding box center [411, 223] width 7 height 8
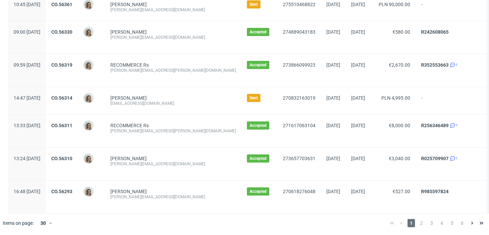
scroll to position [796, 0]
click at [418, 222] on span "2" at bounding box center [421, 223] width 7 height 8
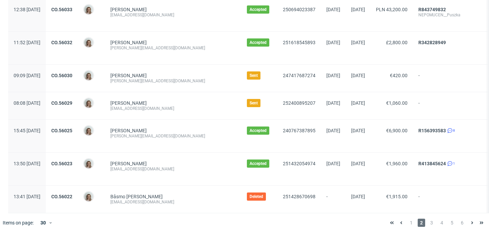
scroll to position [801, 0]
click at [428, 223] on span "3" at bounding box center [431, 223] width 7 height 8
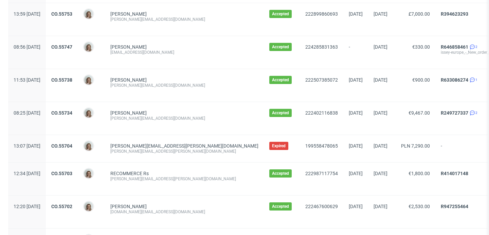
scroll to position [790, 0]
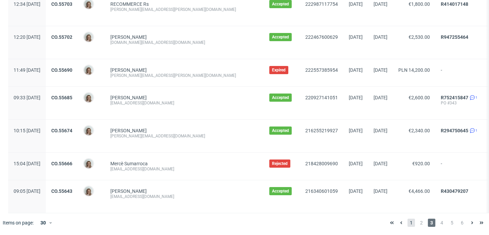
click at [408, 225] on span "1" at bounding box center [411, 223] width 7 height 8
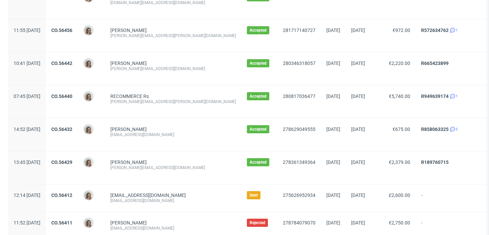
scroll to position [452, 0]
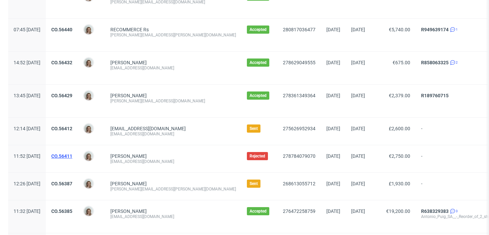
click at [72, 155] on link "CO.56411" at bounding box center [61, 155] width 21 height 5
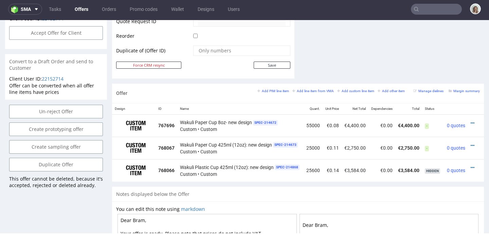
scroll to position [340, 0]
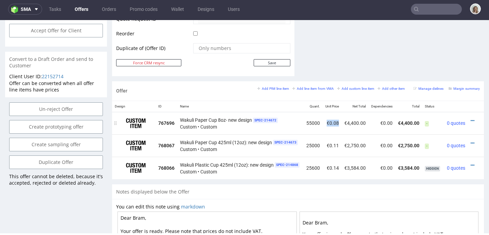
drag, startPoint x: 342, startPoint y: 122, endPoint x: 328, endPoint y: 122, distance: 13.6
click at [328, 122] on td "€0.08" at bounding box center [332, 123] width 19 height 22
copy td "€0.08"
drag, startPoint x: 181, startPoint y: 118, endPoint x: 226, endPoint y: 119, distance: 44.9
click at [226, 119] on span "Wakuli Paper Cup 8oz- new design" at bounding box center [216, 120] width 72 height 7
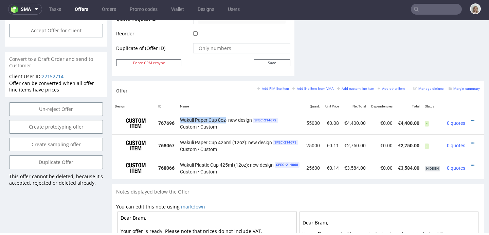
copy span "Wakuli Paper Cup 8oz"
drag, startPoint x: 327, startPoint y: 145, endPoint x: 341, endPoint y: 145, distance: 13.3
click at [341, 145] on td "€0.11" at bounding box center [332, 145] width 19 height 22
copy td "€0.11"
drag, startPoint x: 183, startPoint y: 141, endPoint x: 248, endPoint y: 140, distance: 65.6
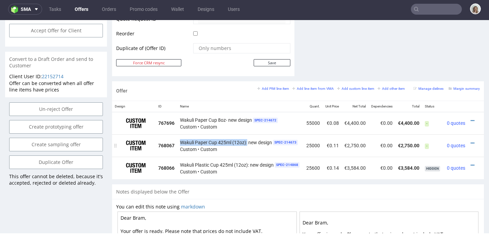
click at [248, 140] on span "Wakuli Paper Cup 425ml (12oz): new design" at bounding box center [226, 142] width 92 height 7
copy span "Wakuli Paper Cup 425ml (12oz):"
click at [444, 10] on input "text" at bounding box center [436, 9] width 51 height 11
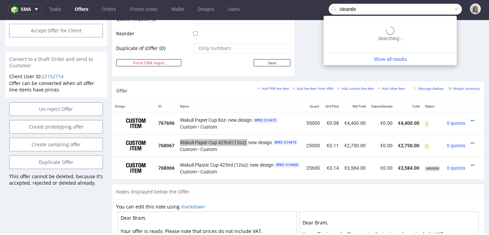
type input "cleantle"
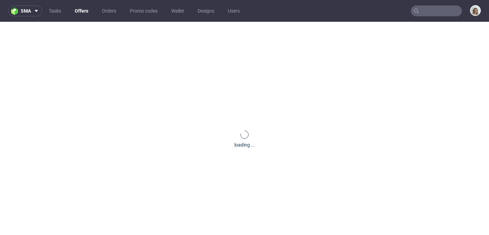
click at [16, 8] on img at bounding box center [16, 11] width 10 height 8
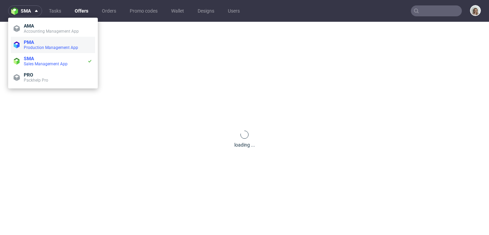
click at [36, 45] on span "Production Management App" at bounding box center [51, 47] width 54 height 5
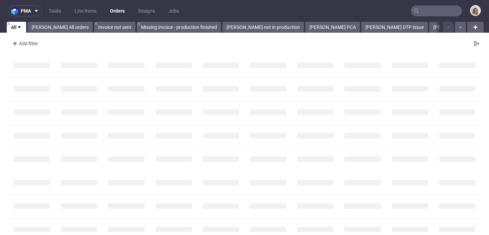
click at [432, 10] on input "text" at bounding box center [436, 10] width 51 height 11
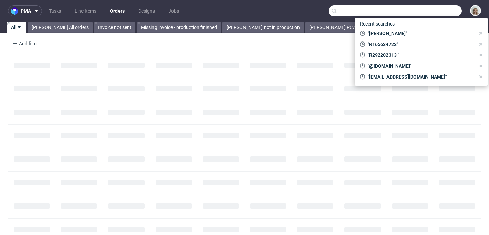
paste input "[PERSON_NAME][EMAIL_ADDRESS][DOMAIN_NAME]"
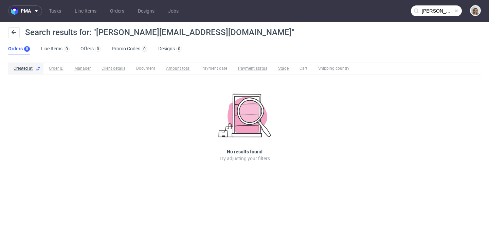
click at [430, 15] on input "[PERSON_NAME][EMAIL_ADDRESS][DOMAIN_NAME]" at bounding box center [436, 10] width 51 height 11
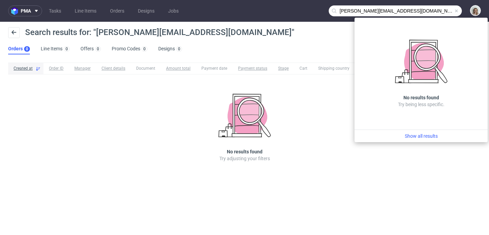
drag, startPoint x: 360, startPoint y: 10, endPoint x: 337, endPoint y: 10, distance: 23.8
click at [337, 10] on div "[PERSON_NAME][EMAIL_ADDRESS][DOMAIN_NAME]" at bounding box center [395, 10] width 133 height 11
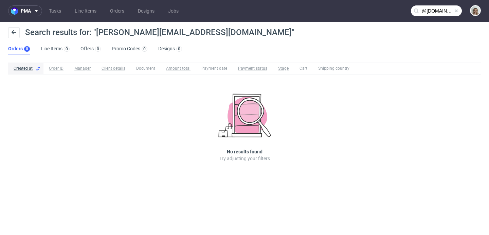
type input "@[DOMAIN_NAME]"
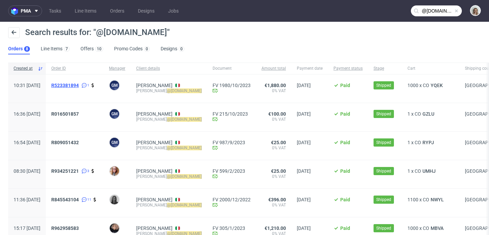
click at [79, 83] on span "R523381894" at bounding box center [65, 85] width 28 height 5
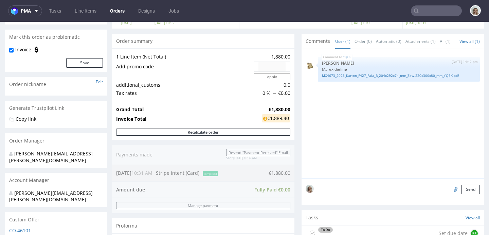
scroll to position [58, 0]
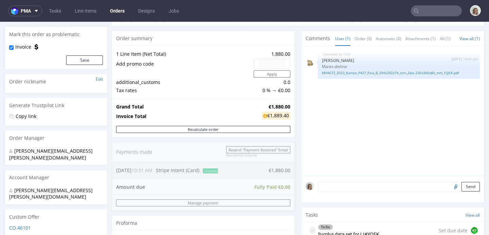
click at [445, 8] on input "text" at bounding box center [436, 10] width 51 height 11
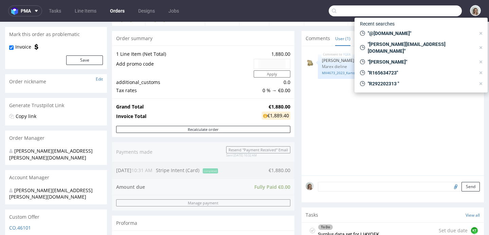
paste input "[EMAIL_ADDRESS][DOMAIN_NAME]"
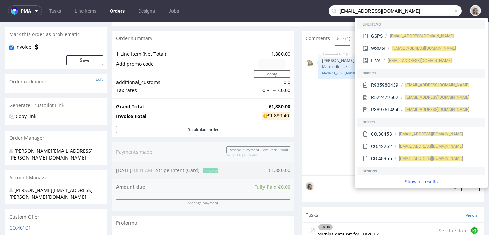
drag, startPoint x: 352, startPoint y: 10, endPoint x: 327, endPoint y: 9, distance: 25.5
click at [329, 10] on div "[EMAIL_ADDRESS][DOMAIN_NAME]" at bounding box center [395, 10] width 133 height 11
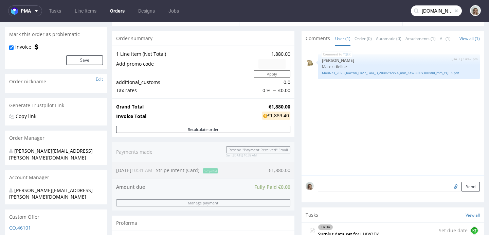
type input "[DOMAIN_NAME]"
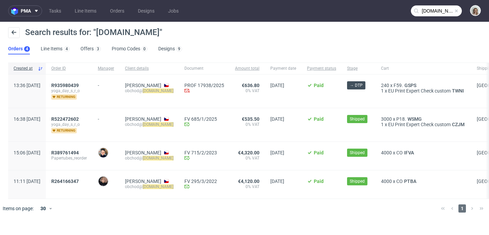
click at [458, 11] on span at bounding box center [456, 10] width 5 height 5
click at [449, 11] on input "text" at bounding box center [436, 10] width 51 height 11
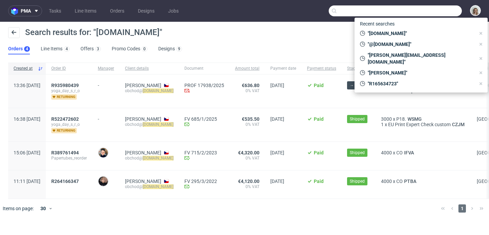
paste input "[EMAIL_ADDRESS][DOMAIN_NAME]"
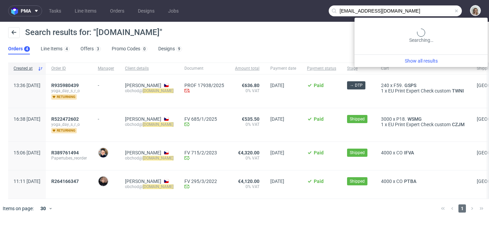
type input "[EMAIL_ADDRESS][DOMAIN_NAME]"
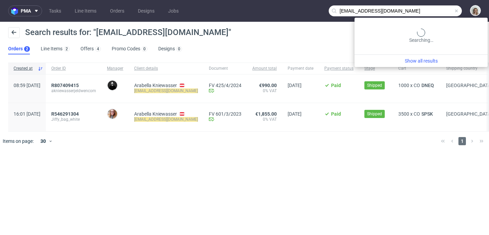
click at [429, 11] on input "[EMAIL_ADDRESS][DOMAIN_NAME]" at bounding box center [395, 10] width 133 height 11
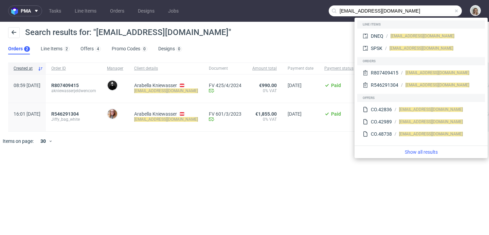
drag, startPoint x: 458, startPoint y: 12, endPoint x: 441, endPoint y: 8, distance: 16.9
click at [457, 12] on span at bounding box center [456, 10] width 5 height 5
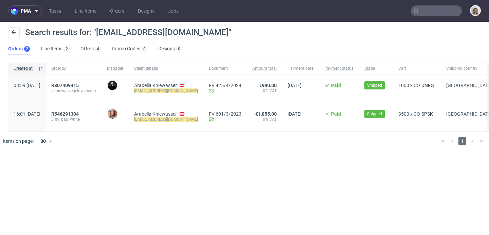
click at [441, 8] on input "text" at bounding box center [436, 10] width 51 height 11
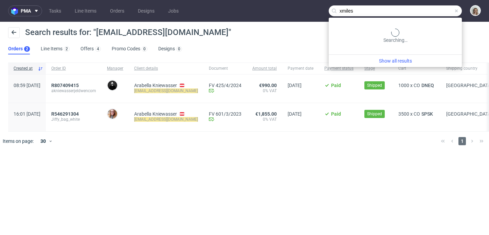
type input "xmiles"
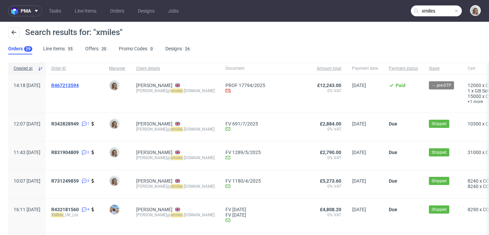
click at [79, 85] on span "R467213594" at bounding box center [65, 85] width 28 height 5
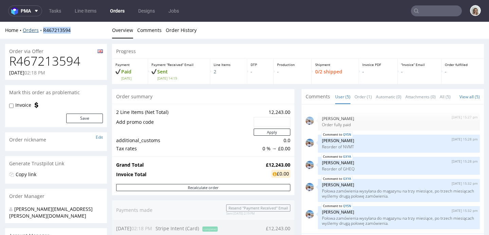
drag, startPoint x: 53, startPoint y: 30, endPoint x: 41, endPoint y: 30, distance: 11.9
click at [41, 30] on div "Home Orders R467213594" at bounding box center [56, 30] width 102 height 7
